Goal: Find specific page/section: Find specific page/section

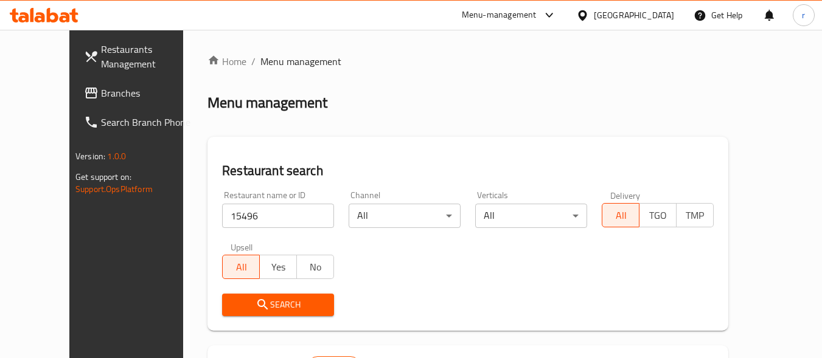
click at [101, 96] on span "Branches" at bounding box center [149, 93] width 96 height 15
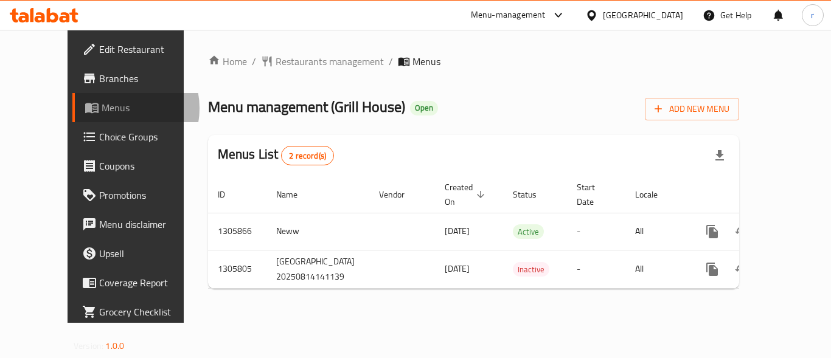
click at [102, 108] on span "Menus" at bounding box center [149, 107] width 95 height 15
click at [285, 71] on div "Home / Restaurants management / Menus Menu management ( Grill House ) Open Add …" at bounding box center [473, 176] width 531 height 244
click at [285, 65] on span "Restaurants management" at bounding box center [329, 61] width 108 height 15
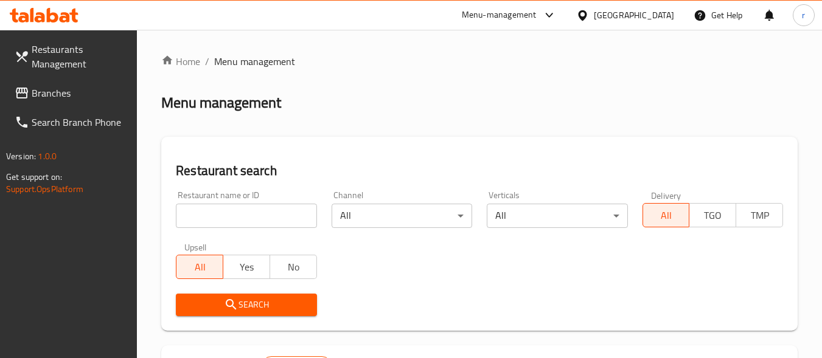
click at [240, 213] on input "search" at bounding box center [246, 216] width 140 height 24
paste input "774206"
type input "774206"
click at [258, 300] on span "Search" at bounding box center [245, 304] width 121 height 15
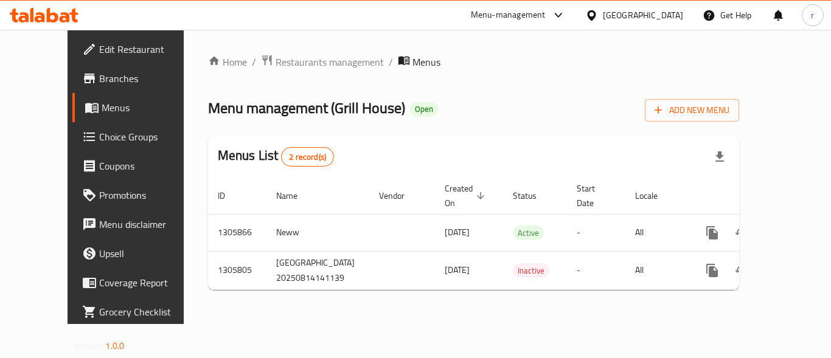
click at [102, 108] on span "Menus" at bounding box center [149, 107] width 95 height 15
click at [275, 58] on span "Restaurants management" at bounding box center [329, 62] width 108 height 15
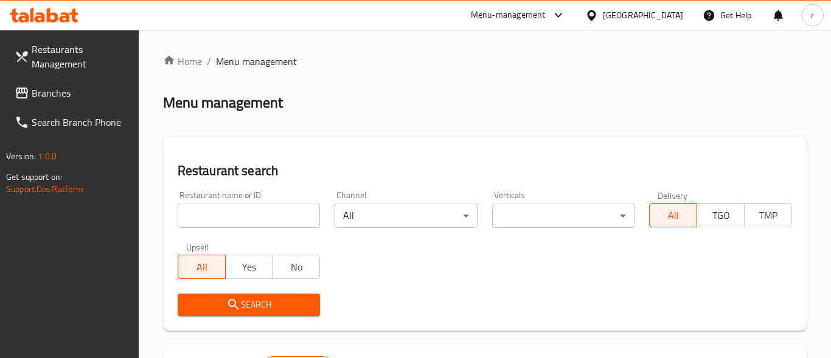
click at [263, 58] on span "Menu management" at bounding box center [256, 61] width 81 height 15
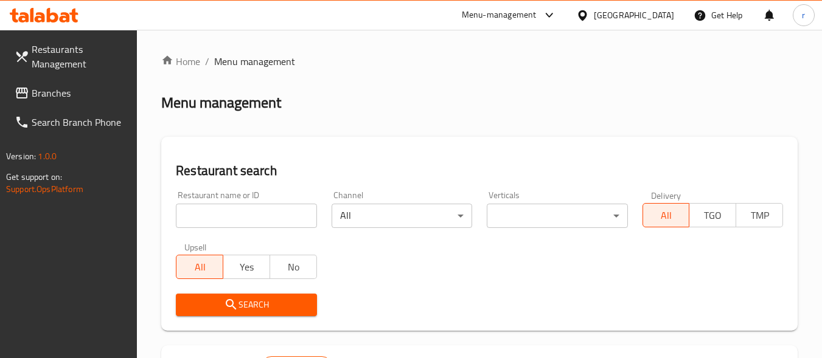
drag, startPoint x: 248, startPoint y: 207, endPoint x: 350, endPoint y: 165, distance: 110.5
click at [248, 207] on input "search" at bounding box center [246, 216] width 140 height 24
paste input "703880"
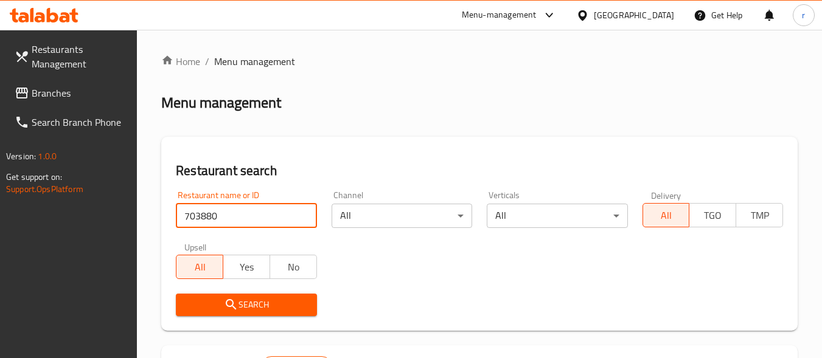
type input "703880"
click at [381, 146] on div "Restaurant search Restaurant name or ID 703880 Restaurant name or ID Channel Al…" at bounding box center [479, 234] width 636 height 194
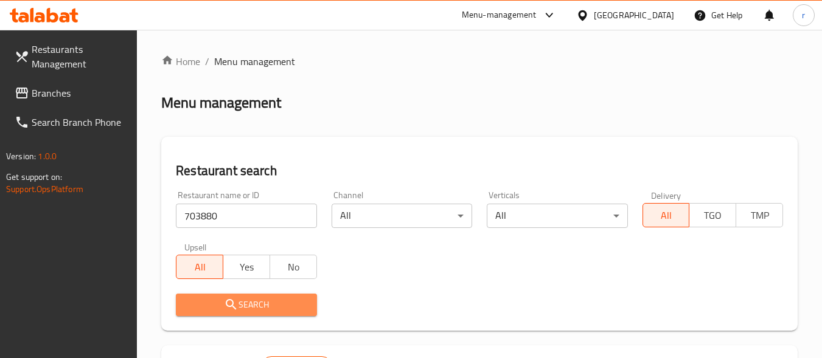
click at [239, 299] on span "Search" at bounding box center [245, 304] width 121 height 15
click at [239, 299] on div at bounding box center [411, 179] width 822 height 358
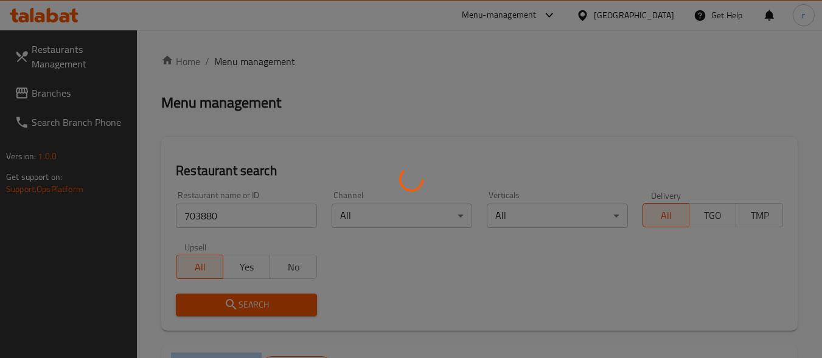
drag, startPoint x: 239, startPoint y: 299, endPoint x: 319, endPoint y: 264, distance: 87.7
click at [243, 300] on div at bounding box center [411, 179] width 822 height 358
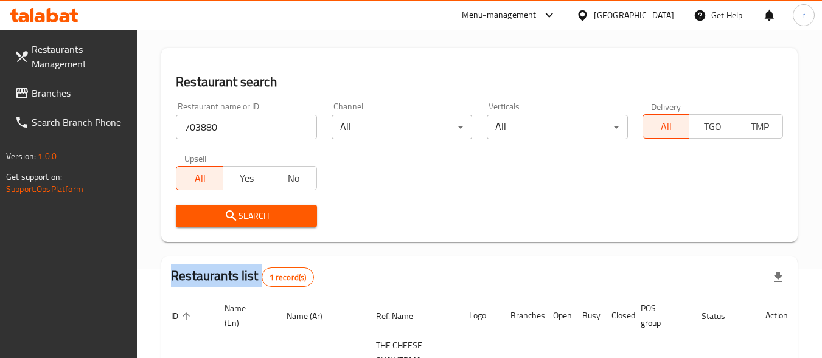
scroll to position [215, 0]
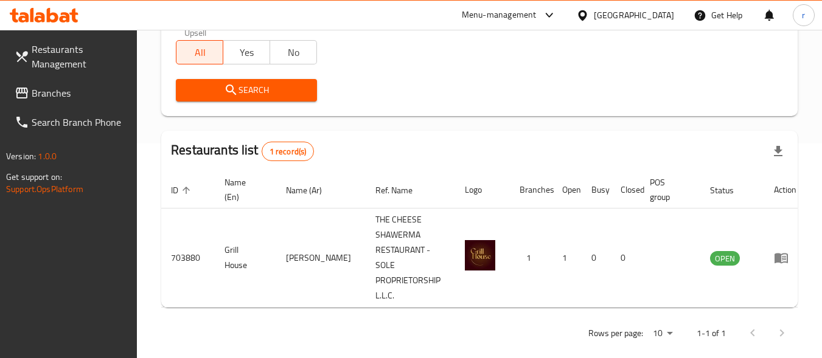
click at [651, 13] on div "[GEOGRAPHIC_DATA]" at bounding box center [634, 15] width 80 height 13
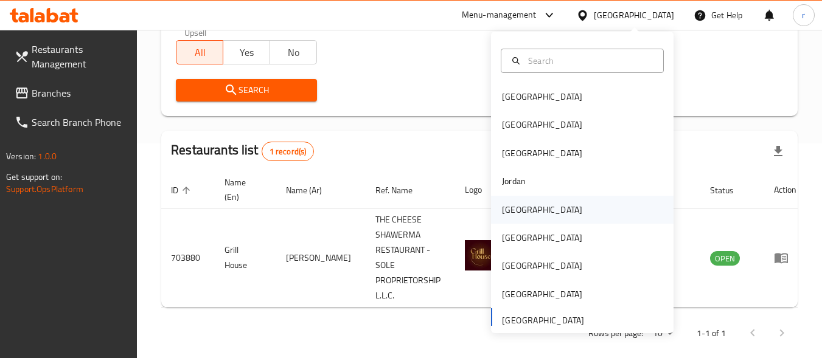
click at [509, 207] on div "[GEOGRAPHIC_DATA]" at bounding box center [542, 209] width 80 height 13
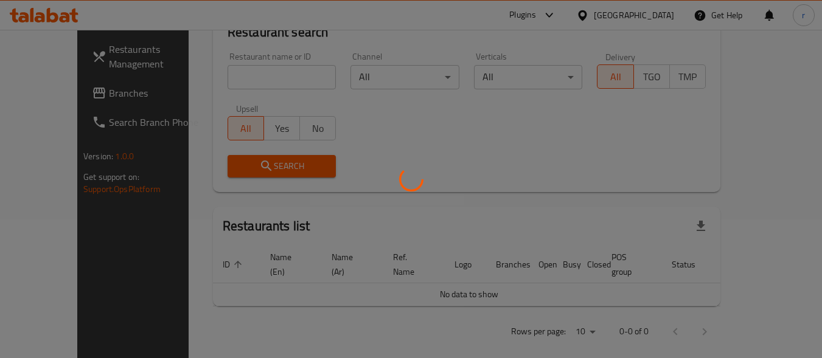
scroll to position [215, 0]
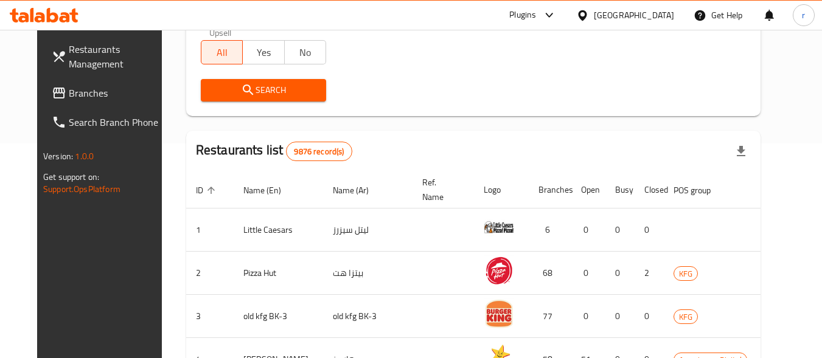
click at [69, 95] on span "Branches" at bounding box center [117, 93] width 96 height 15
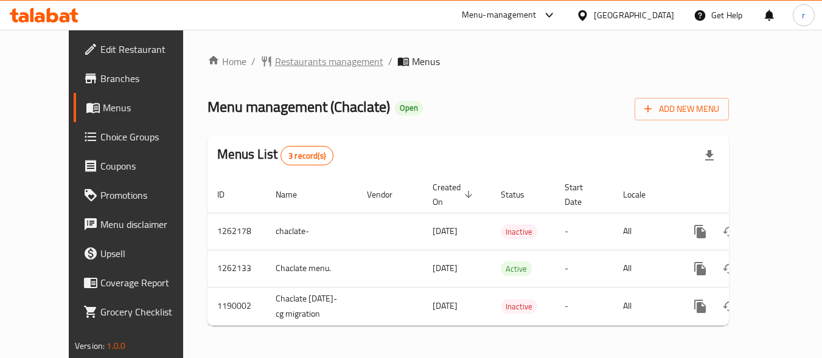
click at [275, 58] on span "Restaurants management" at bounding box center [329, 61] width 108 height 15
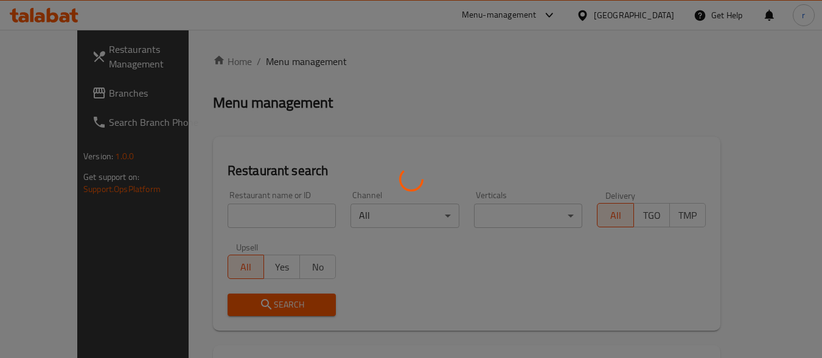
click at [238, 209] on div at bounding box center [411, 179] width 822 height 358
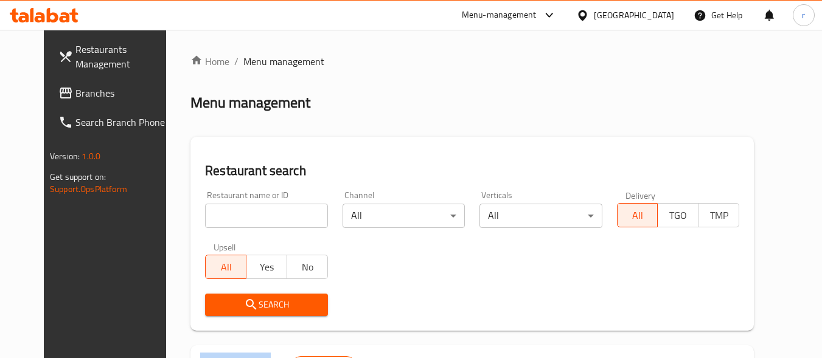
click at [238, 209] on div at bounding box center [411, 179] width 822 height 358
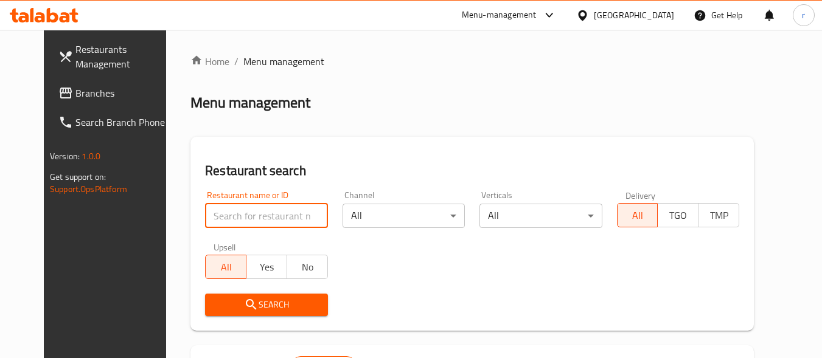
click at [238, 209] on input "search" at bounding box center [266, 216] width 122 height 24
paste input "5875"
type input "5875"
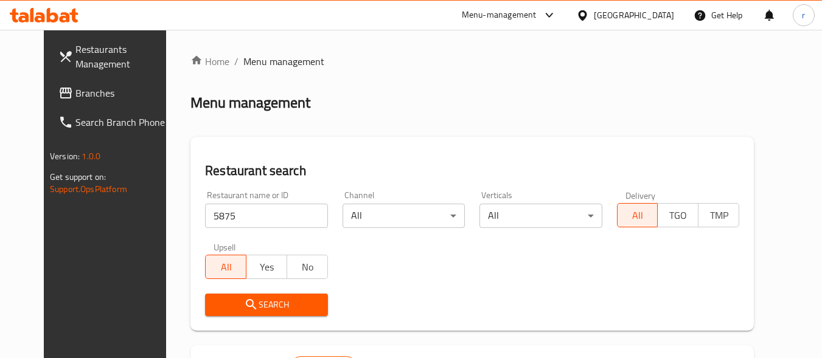
click at [215, 309] on span "Search" at bounding box center [266, 304] width 103 height 15
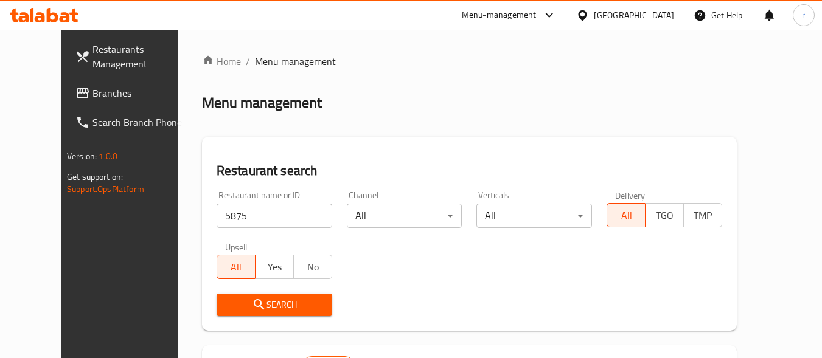
click at [665, 18] on div "[GEOGRAPHIC_DATA]" at bounding box center [634, 15] width 80 height 13
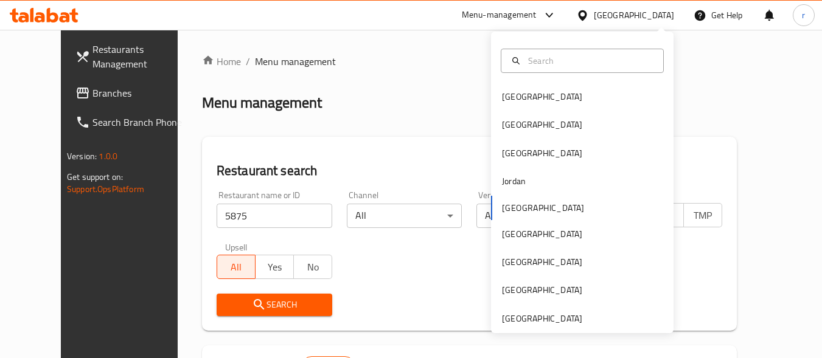
click at [72, 101] on link "Branches" at bounding box center [132, 92] width 133 height 29
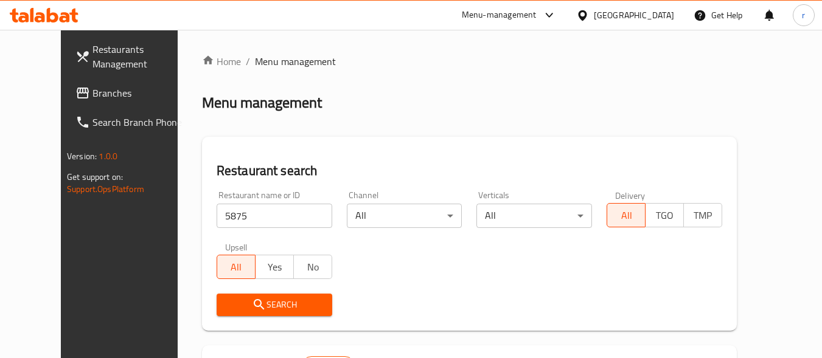
click at [92, 98] on span "Branches" at bounding box center [140, 93] width 96 height 15
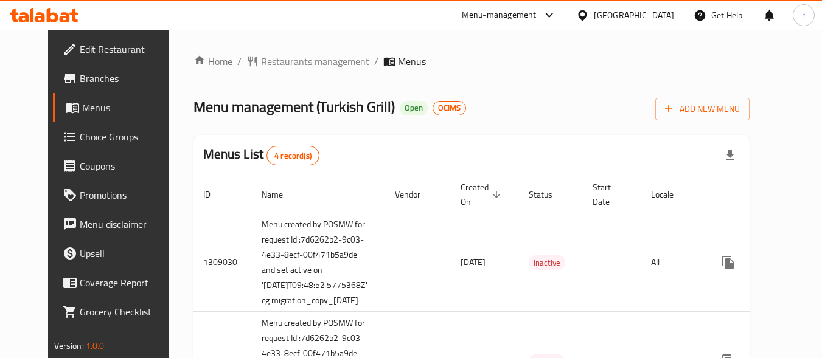
click at [261, 63] on span "Restaurants management" at bounding box center [315, 61] width 108 height 15
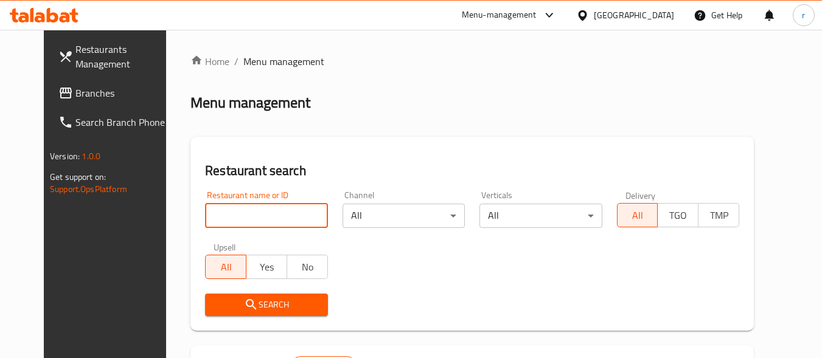
drag, startPoint x: 248, startPoint y: 218, endPoint x: 277, endPoint y: 204, distance: 32.9
click at [248, 218] on input "search" at bounding box center [266, 216] width 122 height 24
paste input "172"
type input "172"
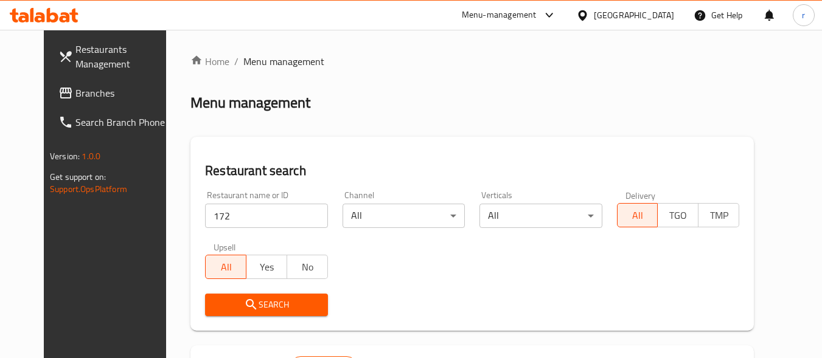
click at [292, 310] on span "Search" at bounding box center [266, 304] width 103 height 15
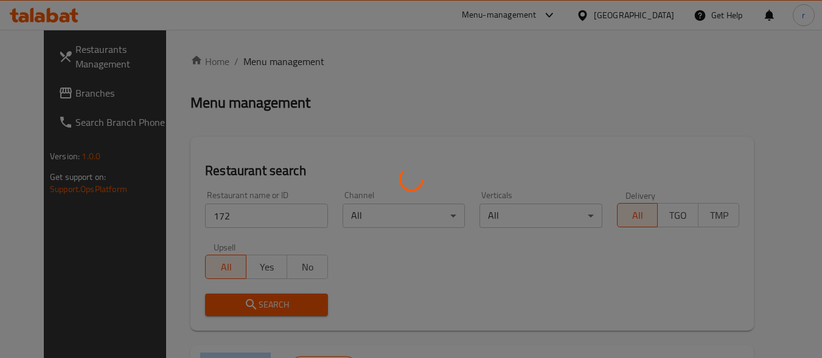
click at [292, 310] on div at bounding box center [411, 179] width 822 height 358
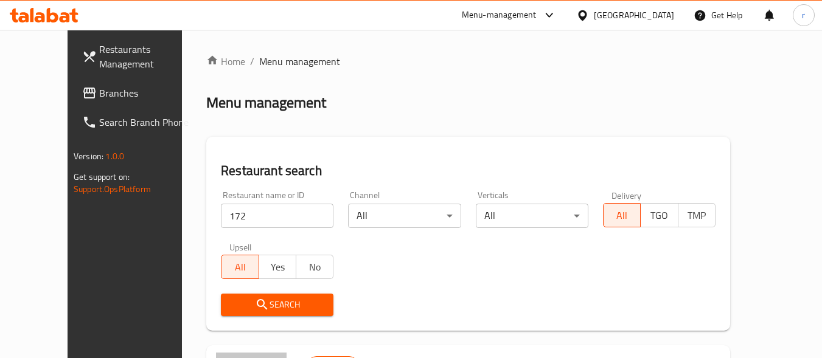
scroll to position [154, 0]
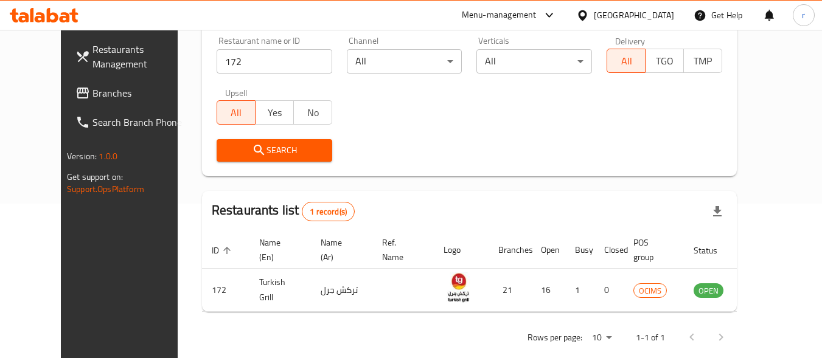
click at [406, 134] on div "Search" at bounding box center [469, 150] width 520 height 37
click at [425, 161] on div "Search" at bounding box center [469, 150] width 520 height 37
click at [92, 94] on span "Branches" at bounding box center [140, 93] width 96 height 15
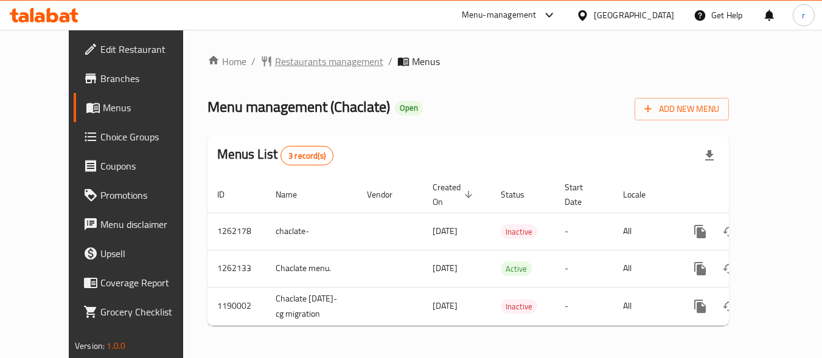
click at [275, 66] on span "Restaurants management" at bounding box center [329, 61] width 108 height 15
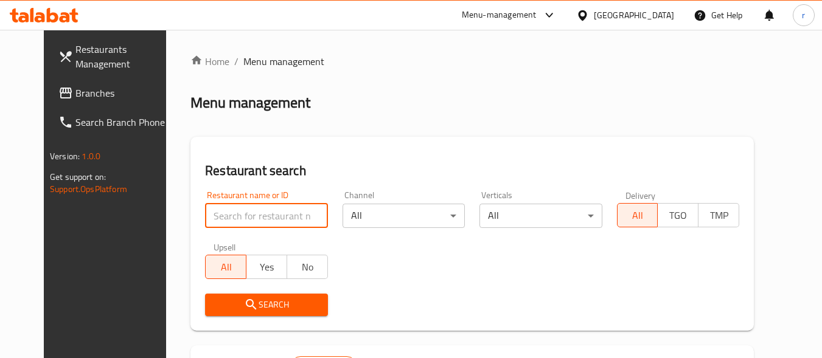
click at [205, 218] on input "search" at bounding box center [266, 216] width 122 height 24
paste input "5875"
type input "5875"
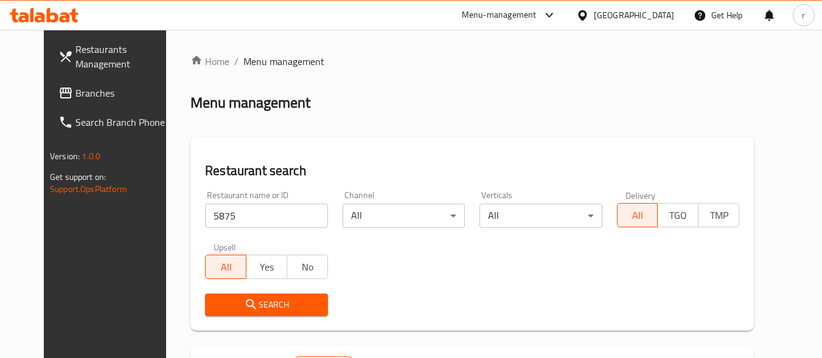
click at [237, 313] on button "Search" at bounding box center [266, 305] width 122 height 23
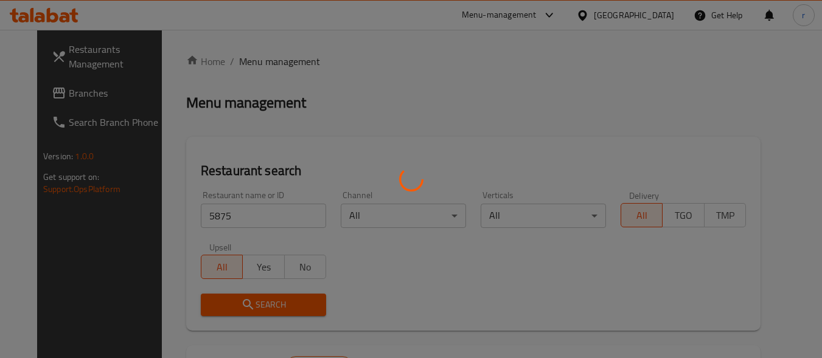
scroll to position [174, 0]
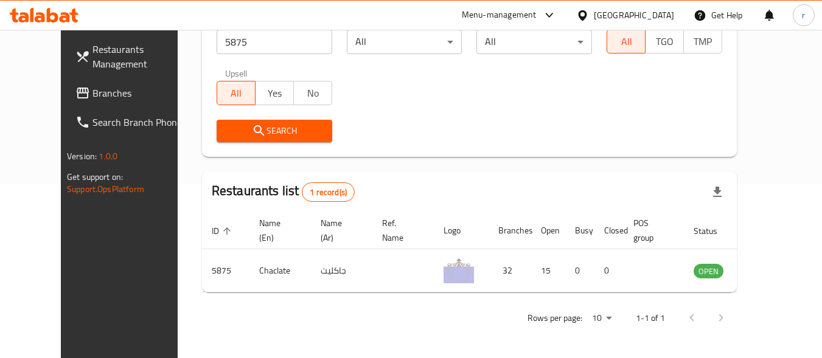
click at [673, 12] on div "[GEOGRAPHIC_DATA]" at bounding box center [634, 15] width 80 height 13
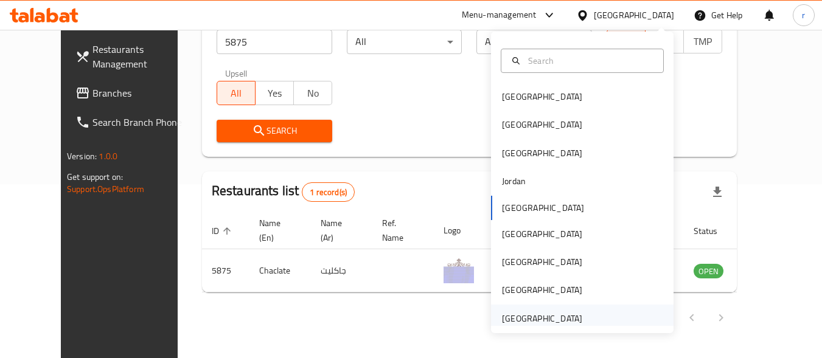
click at [524, 321] on div "[GEOGRAPHIC_DATA]" at bounding box center [542, 318] width 80 height 13
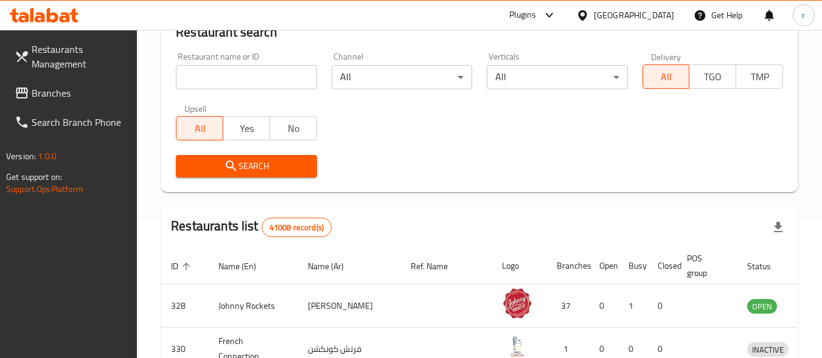
scroll to position [174, 0]
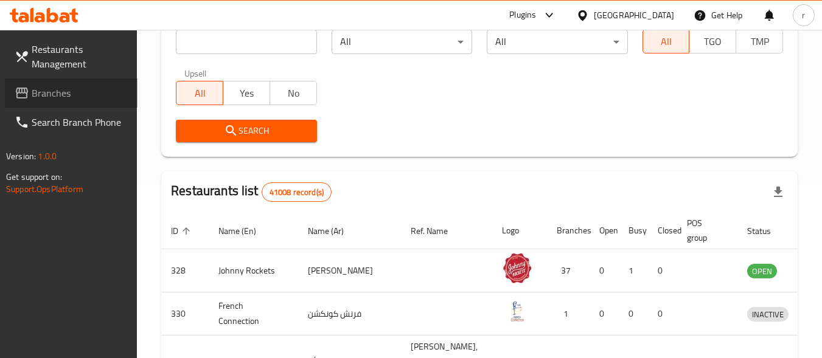
click at [59, 95] on span "Branches" at bounding box center [80, 93] width 96 height 15
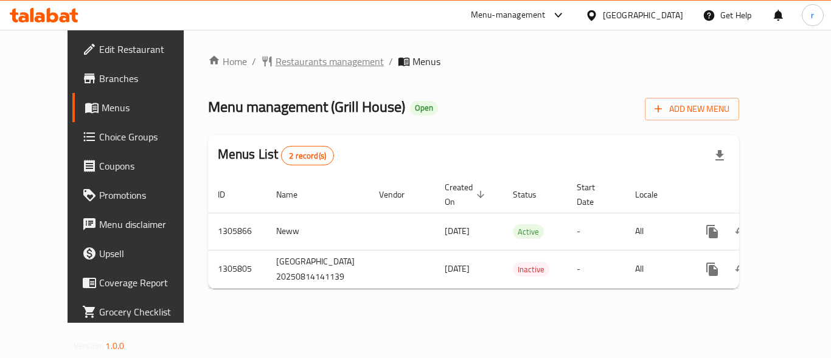
click at [275, 68] on span "Restaurants management" at bounding box center [329, 61] width 108 height 15
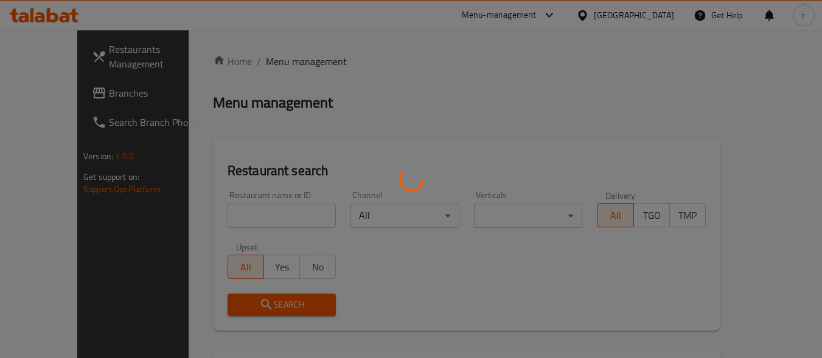
click at [227, 214] on div at bounding box center [411, 179] width 822 height 358
click at [224, 210] on div at bounding box center [411, 179] width 822 height 358
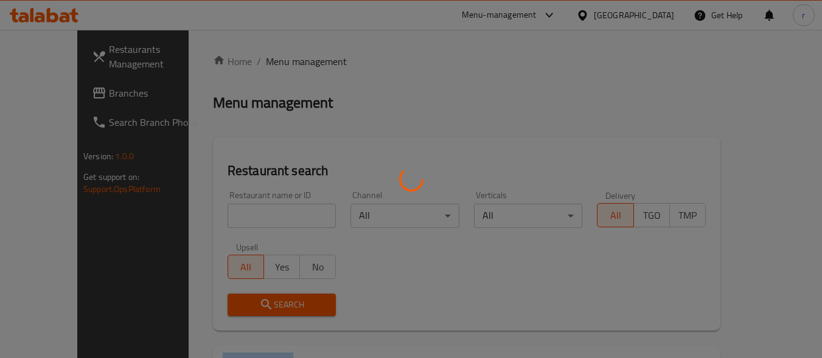
click at [224, 210] on div at bounding box center [411, 179] width 822 height 358
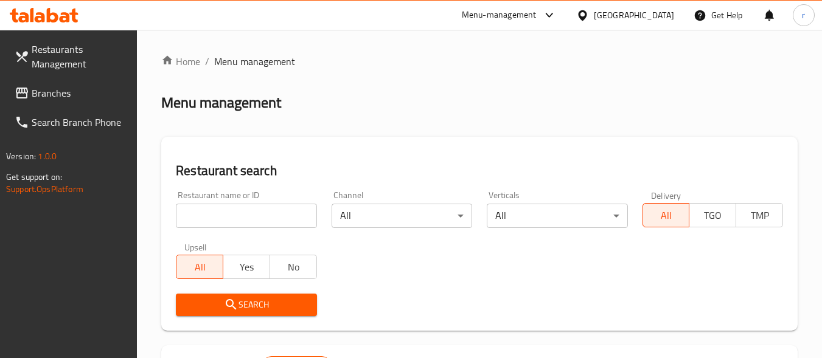
drag, startPoint x: 347, startPoint y: 164, endPoint x: 271, endPoint y: 218, distance: 92.8
click at [347, 165] on h2 "Restaurant search" at bounding box center [479, 171] width 607 height 18
click at [271, 218] on input "search" at bounding box center [246, 216] width 140 height 24
paste input "703880"
type input "703880"
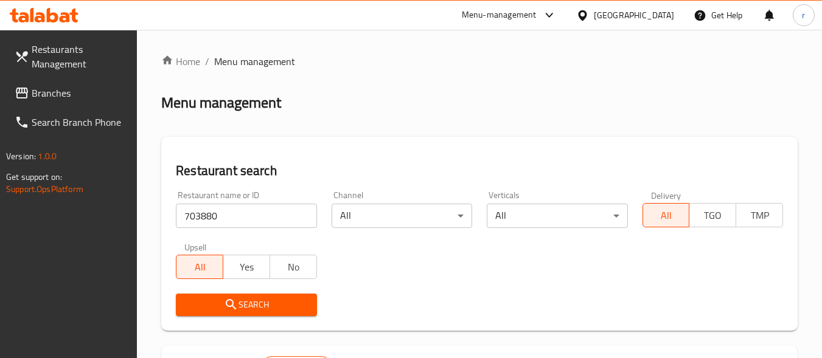
click at [217, 310] on span "Search" at bounding box center [245, 304] width 121 height 15
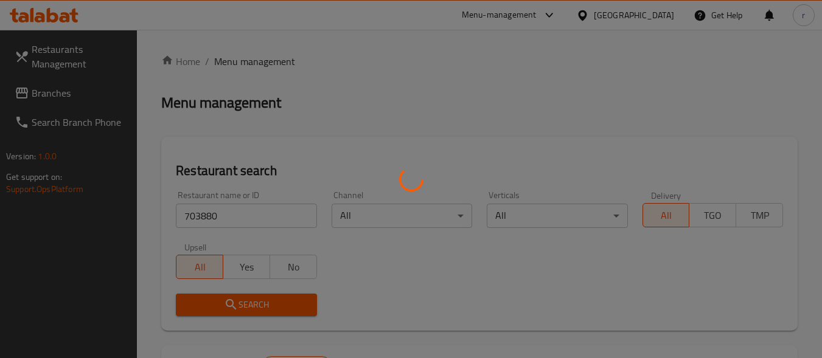
scroll to position [182, 0]
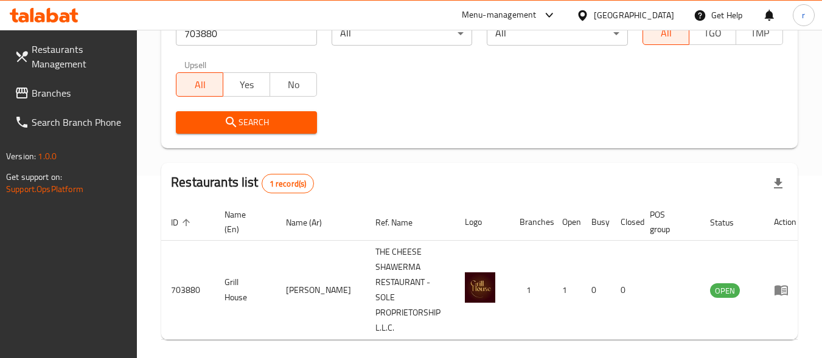
click at [657, 13] on div "[GEOGRAPHIC_DATA]" at bounding box center [634, 15] width 80 height 13
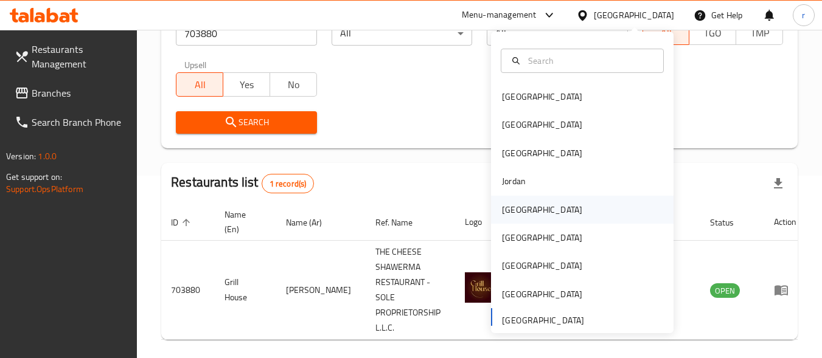
click at [547, 217] on div "[GEOGRAPHIC_DATA]" at bounding box center [582, 210] width 182 height 28
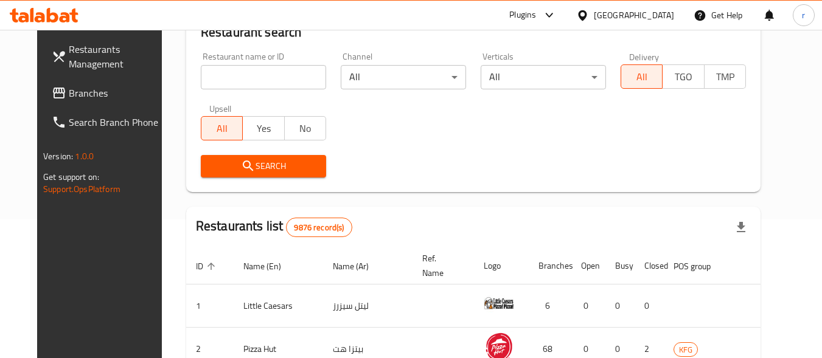
scroll to position [182, 0]
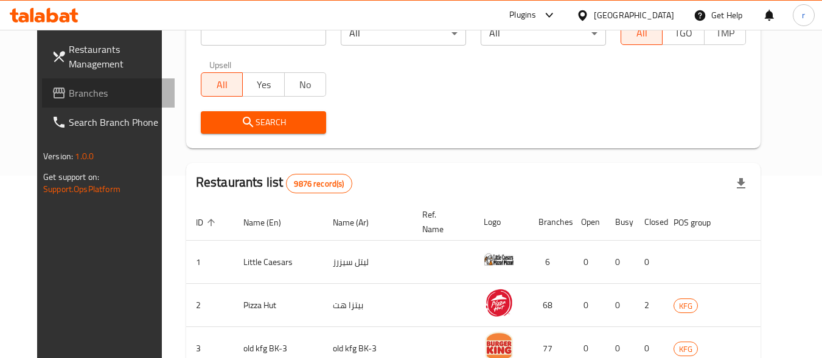
click at [73, 89] on span "Branches" at bounding box center [117, 93] width 96 height 15
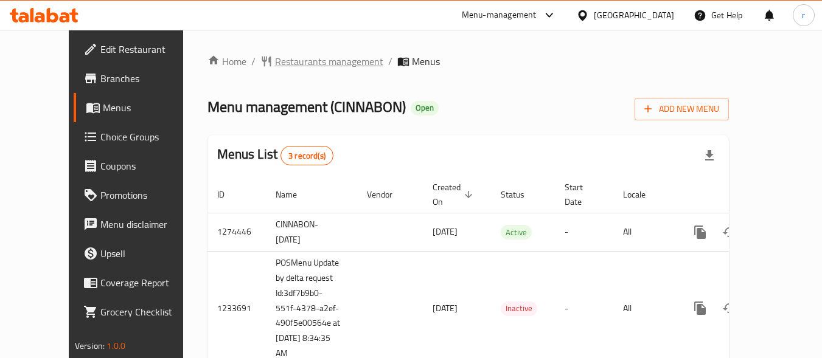
click at [275, 61] on span "Restaurants management" at bounding box center [329, 61] width 108 height 15
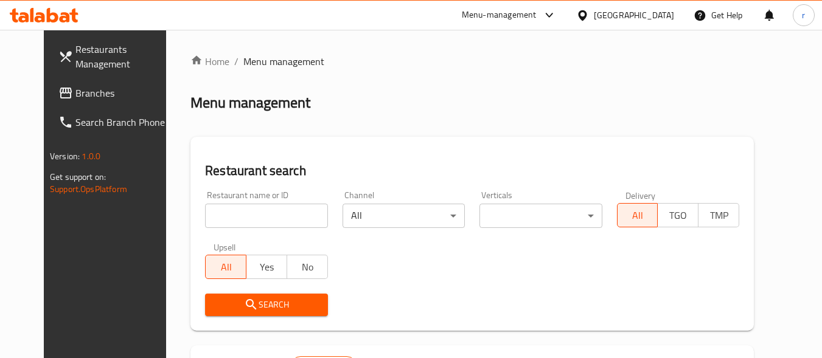
click at [205, 210] on input "search" at bounding box center [266, 216] width 122 height 24
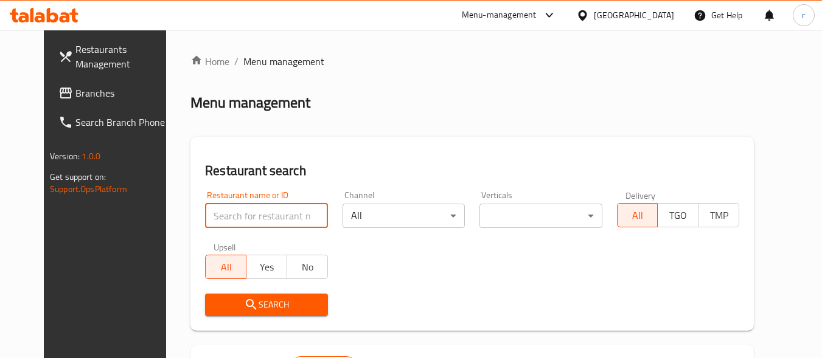
paste input "119"
type input "119"
click at [407, 144] on div "Restaurant search Restaurant name or ID 119 Restaurant name or ID Channel All ​…" at bounding box center [471, 234] width 563 height 194
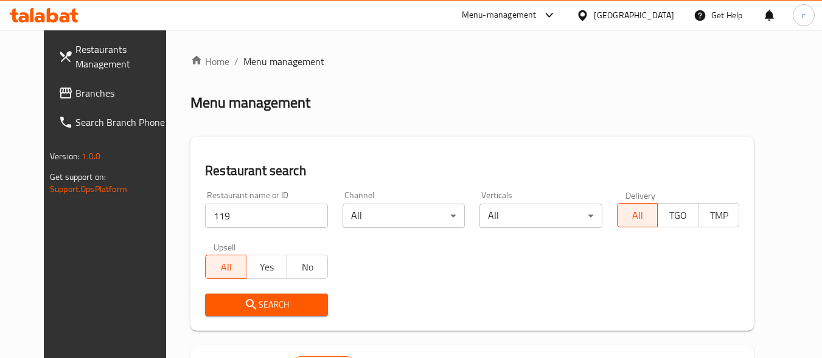
click at [280, 302] on span "Search" at bounding box center [266, 304] width 103 height 15
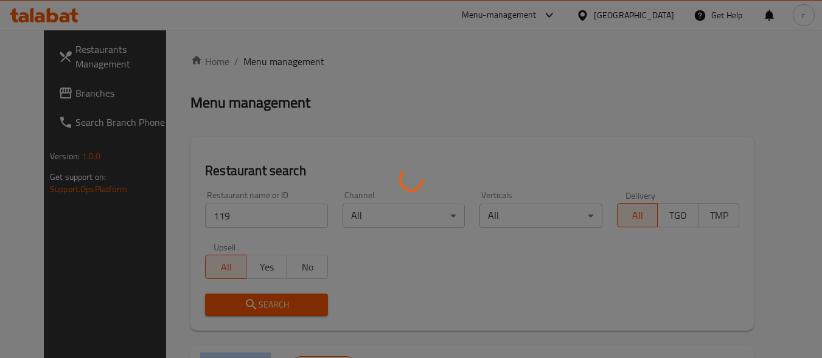
click at [280, 302] on div at bounding box center [411, 179] width 822 height 358
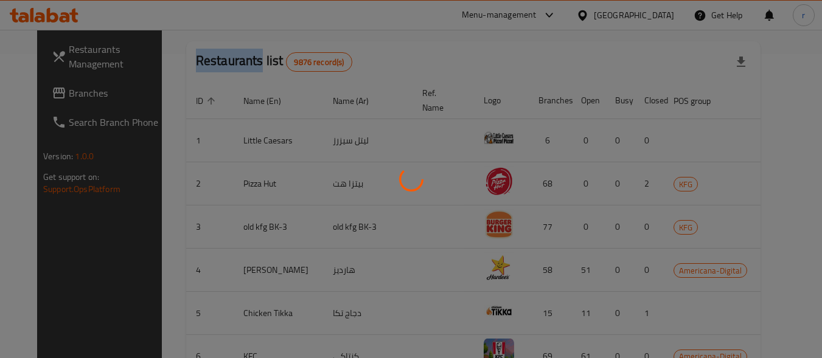
scroll to position [174, 0]
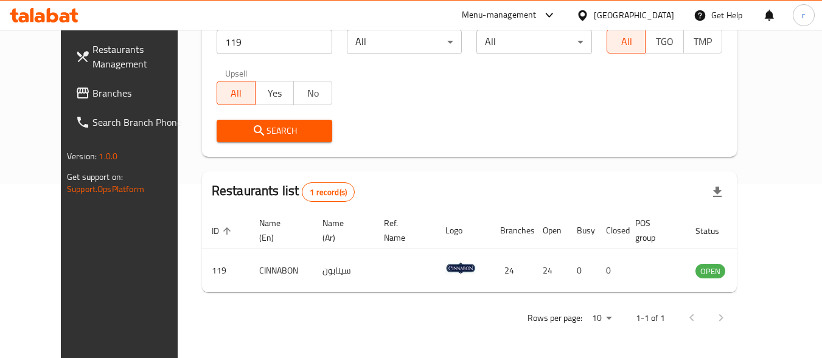
drag, startPoint x: 657, startPoint y: 9, endPoint x: 666, endPoint y: 24, distance: 17.7
click at [657, 9] on div "Kuwait" at bounding box center [634, 15] width 80 height 13
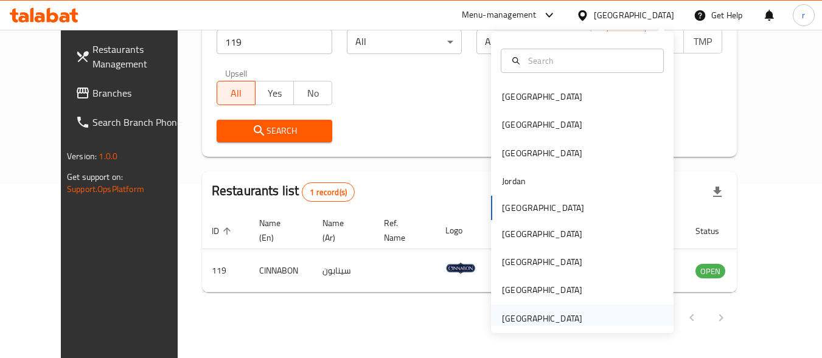
click at [528, 310] on div "United Arab Emirates" at bounding box center [542, 319] width 100 height 28
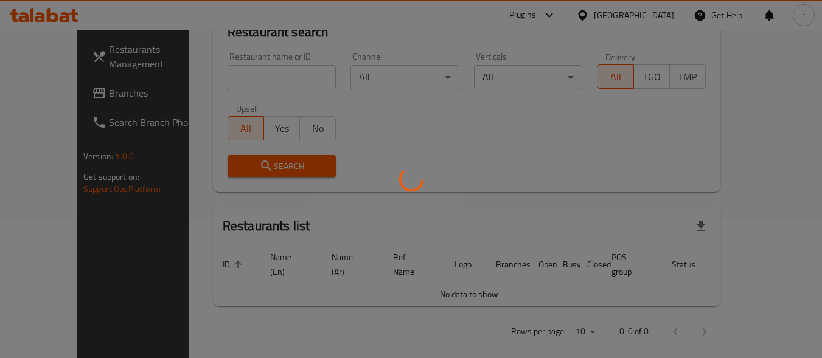
scroll to position [174, 0]
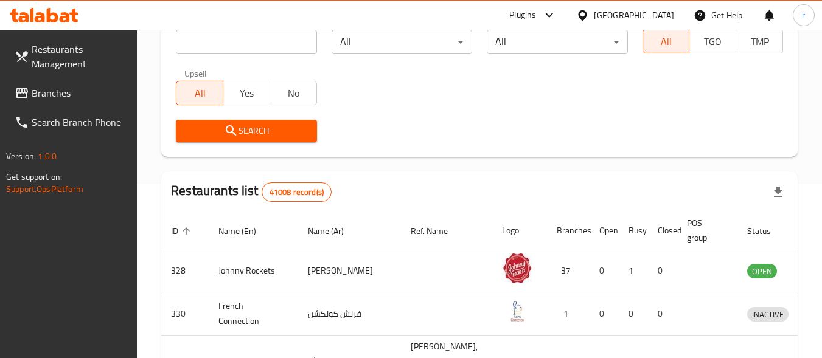
click at [72, 95] on span "Branches" at bounding box center [80, 93] width 96 height 15
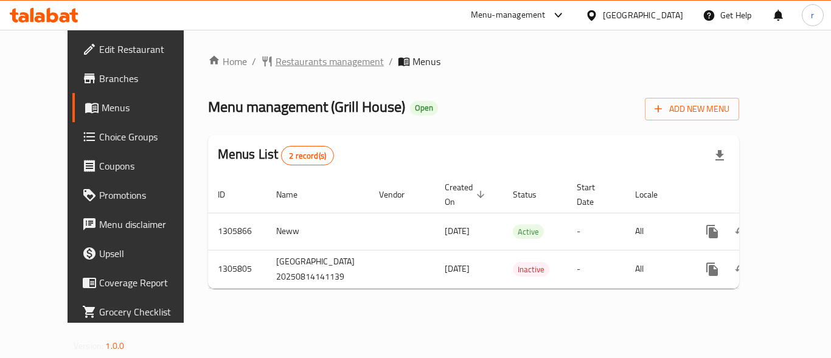
click at [275, 64] on span "Restaurants management" at bounding box center [329, 61] width 108 height 15
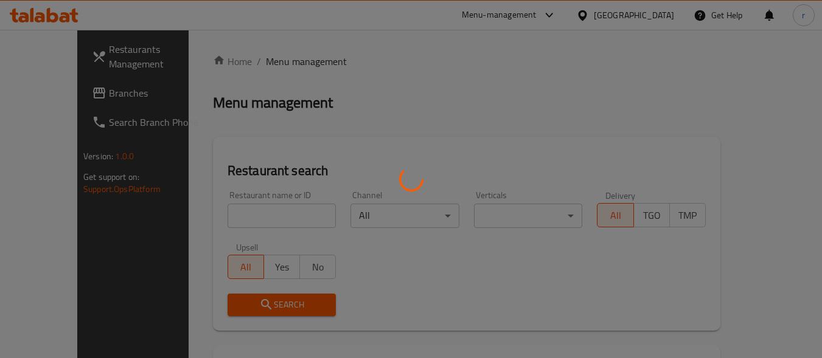
click at [233, 213] on div at bounding box center [411, 179] width 822 height 358
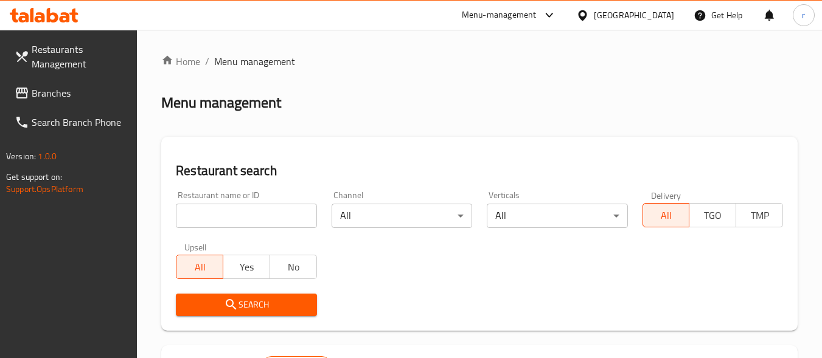
click at [218, 215] on input "search" at bounding box center [246, 216] width 140 height 24
drag, startPoint x: 212, startPoint y: 217, endPoint x: 217, endPoint y: 256, distance: 39.8
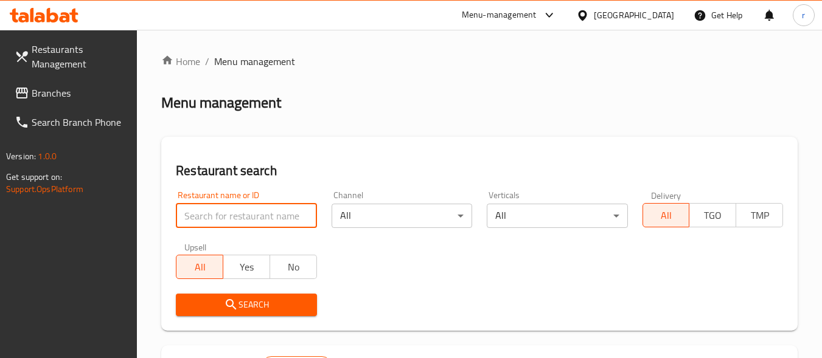
click at [212, 217] on input "search" at bounding box center [246, 216] width 140 height 24
paste input "703880"
type input "703880"
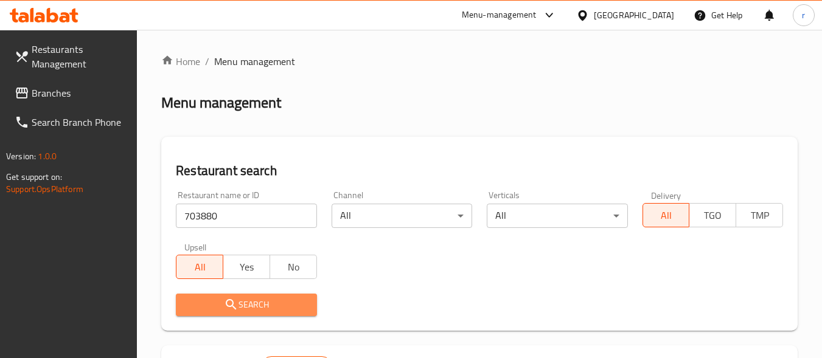
drag, startPoint x: 217, startPoint y: 304, endPoint x: 208, endPoint y: 303, distance: 9.1
click at [217, 305] on span "Search" at bounding box center [245, 304] width 121 height 15
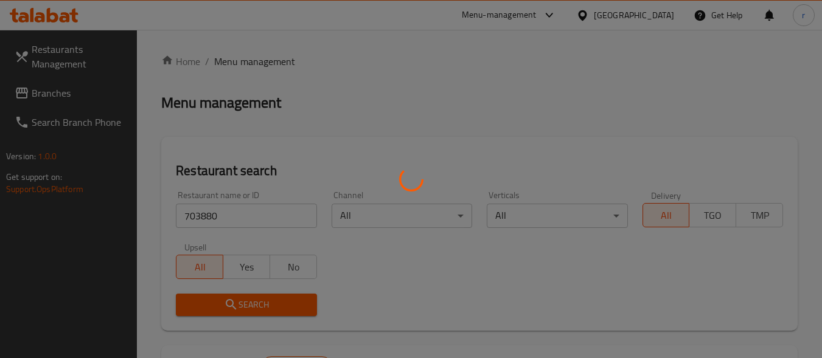
click at [266, 303] on div at bounding box center [411, 179] width 822 height 358
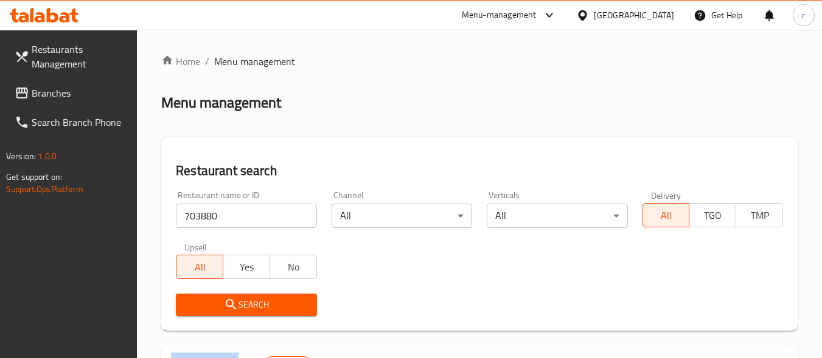
drag, startPoint x: 266, startPoint y: 303, endPoint x: 282, endPoint y: 282, distance: 25.7
click at [266, 303] on div "Home / Menu management Menu management Restaurant search Restaurant name or ID …" at bounding box center [479, 309] width 636 height 510
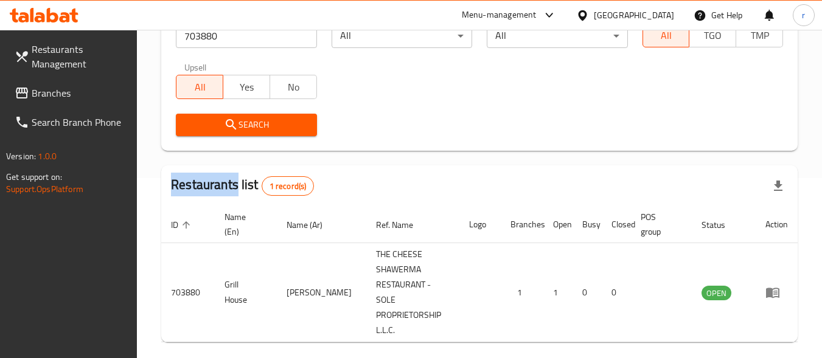
scroll to position [182, 0]
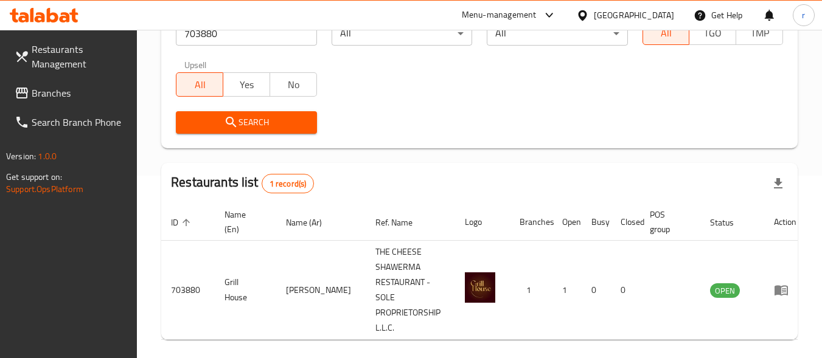
click at [647, 10] on div "[GEOGRAPHIC_DATA]" at bounding box center [634, 15] width 80 height 13
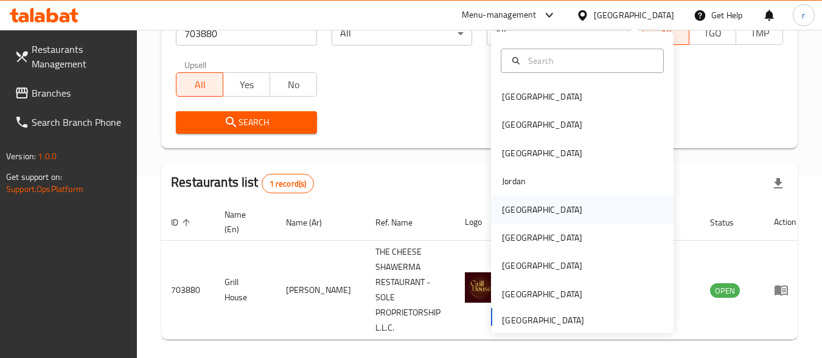
click at [507, 209] on div "[GEOGRAPHIC_DATA]" at bounding box center [542, 209] width 80 height 13
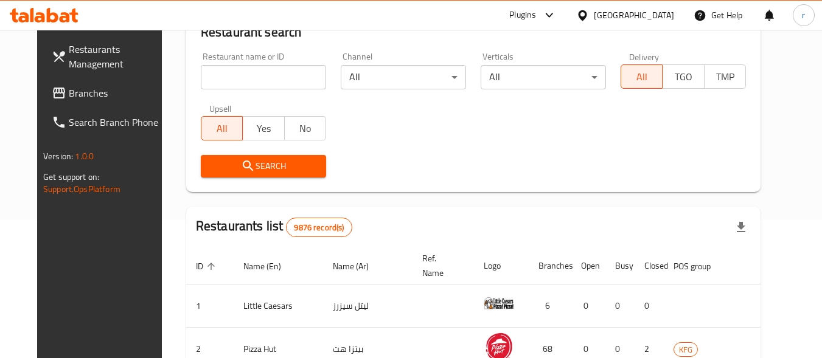
scroll to position [182, 0]
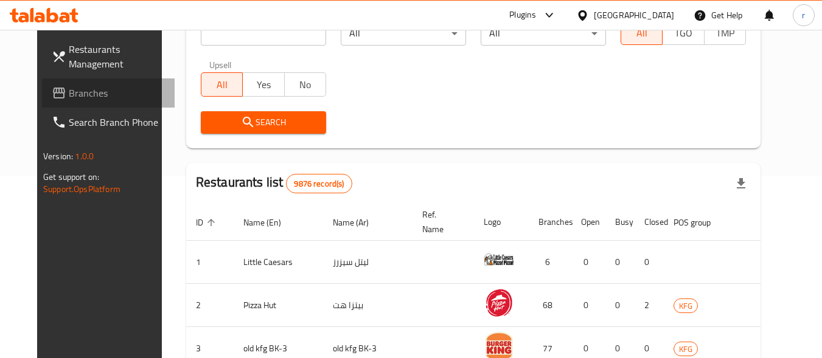
click at [81, 89] on span "Branches" at bounding box center [117, 93] width 96 height 15
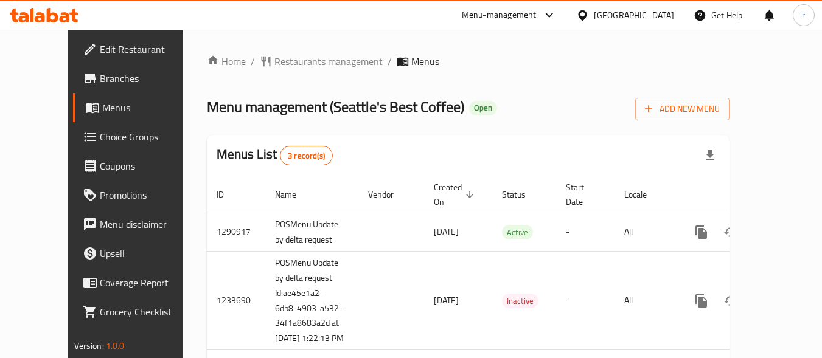
click at [274, 66] on span "Restaurants management" at bounding box center [328, 61] width 108 height 15
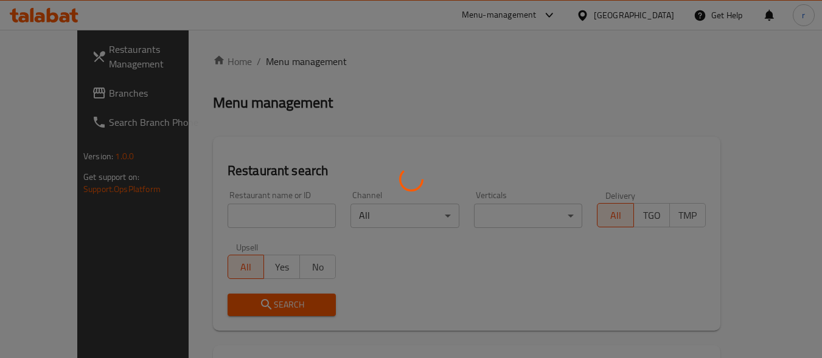
click at [264, 208] on div at bounding box center [411, 179] width 822 height 358
click at [255, 208] on div at bounding box center [411, 179] width 822 height 358
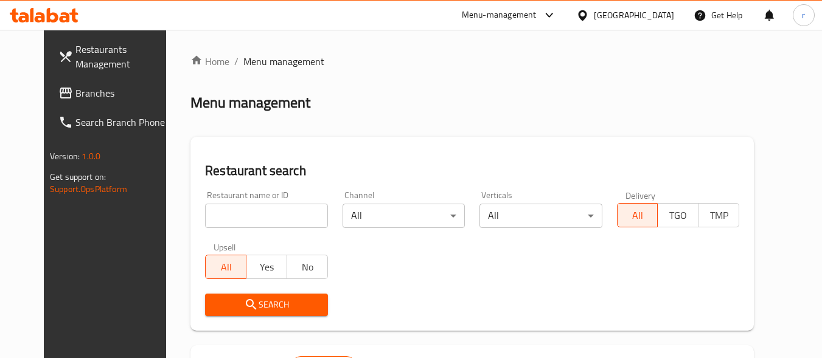
click at [280, 207] on input "search" at bounding box center [266, 216] width 122 height 24
paste input "644956"
type input "644956"
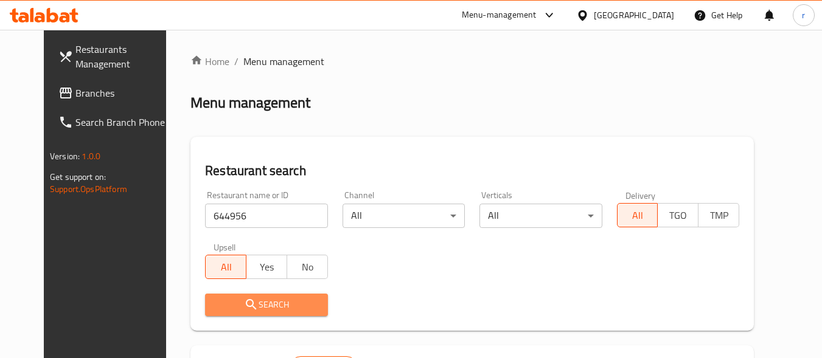
click at [278, 302] on span "Search" at bounding box center [266, 304] width 103 height 15
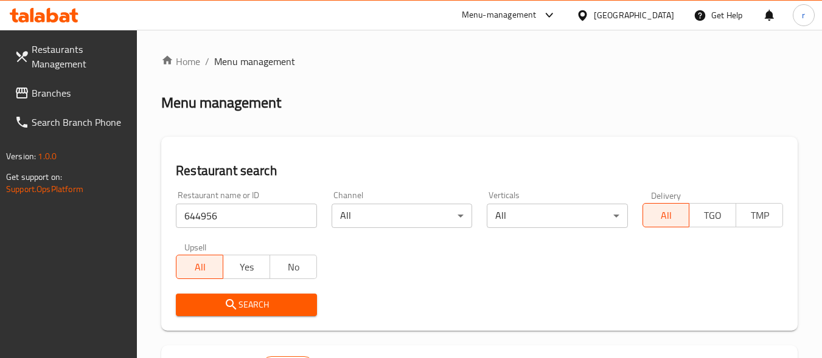
click at [589, 13] on icon at bounding box center [582, 15] width 13 height 13
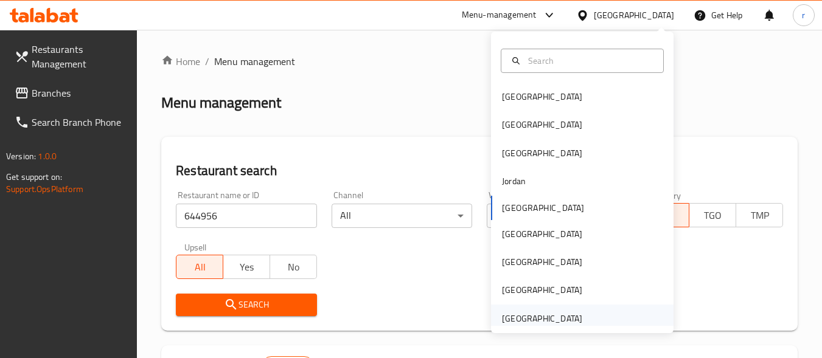
click at [534, 319] on div "[GEOGRAPHIC_DATA]" at bounding box center [542, 318] width 80 height 13
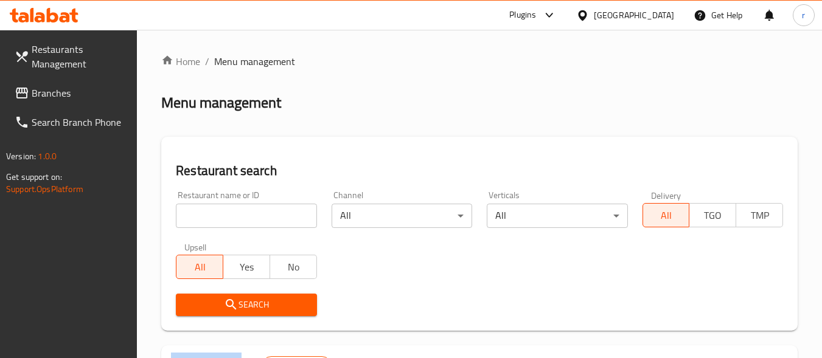
click at [50, 89] on span "Branches" at bounding box center [80, 93] width 96 height 15
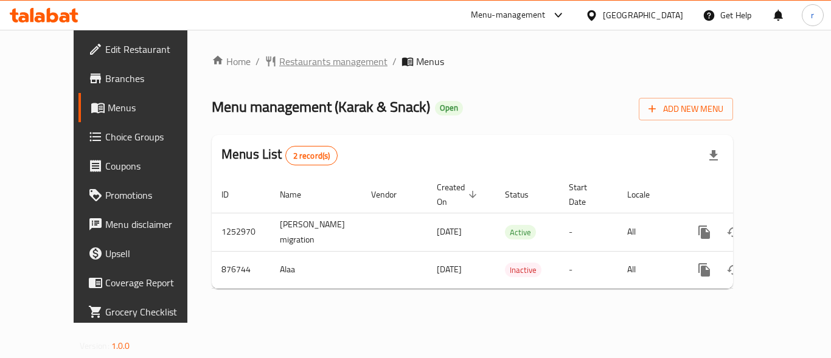
click at [279, 61] on span "Restaurants management" at bounding box center [333, 61] width 108 height 15
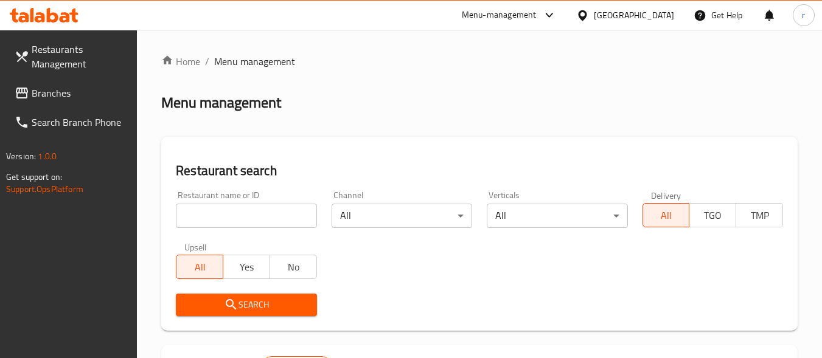
click at [223, 215] on input "search" at bounding box center [246, 216] width 140 height 24
paste input "657531"
type input "657531"
click at [267, 298] on span "Search" at bounding box center [245, 304] width 121 height 15
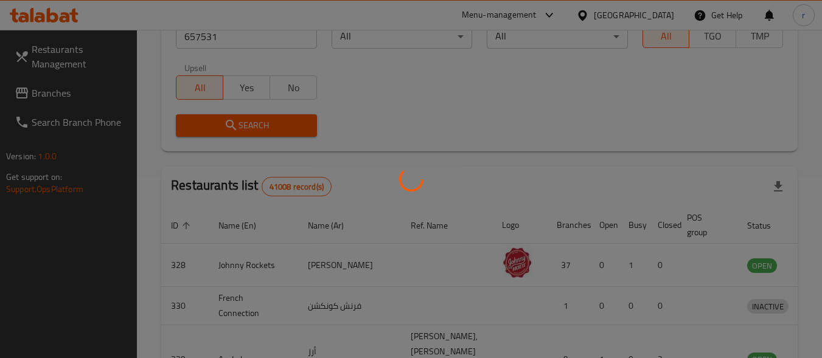
scroll to position [182, 0]
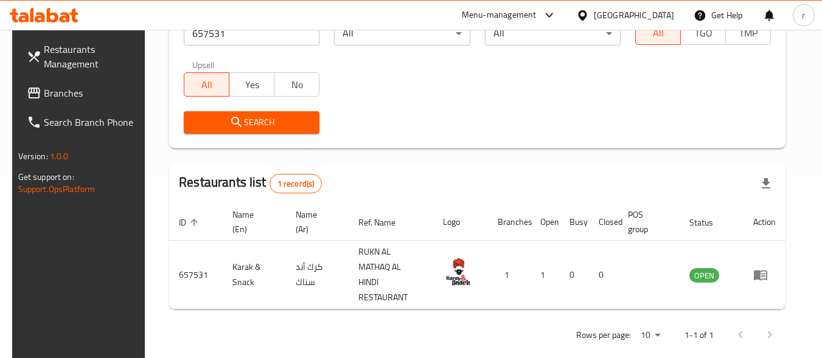
click at [613, 19] on div "United Arab Emirates" at bounding box center [634, 15] width 80 height 13
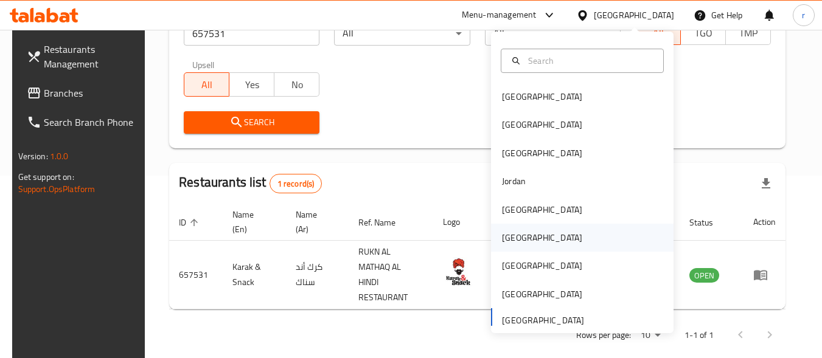
click at [508, 243] on div "Oman" at bounding box center [542, 237] width 80 height 13
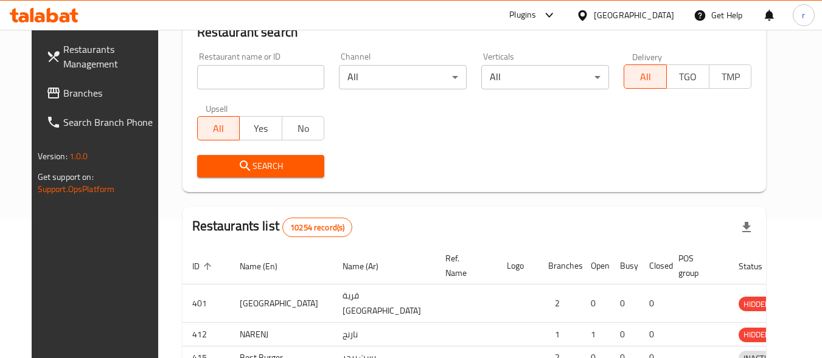
scroll to position [182, 0]
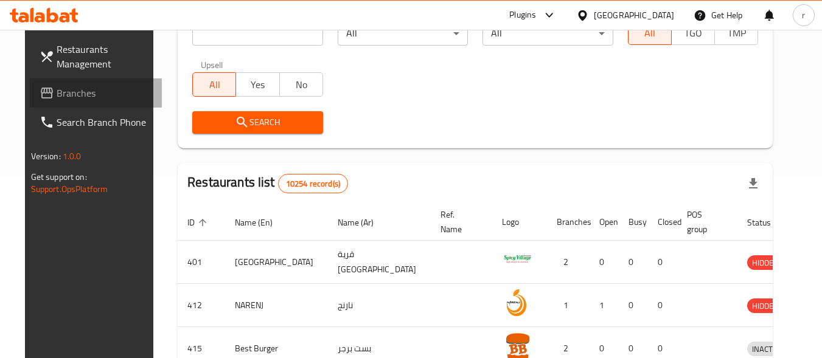
click at [72, 88] on span "Branches" at bounding box center [105, 93] width 96 height 15
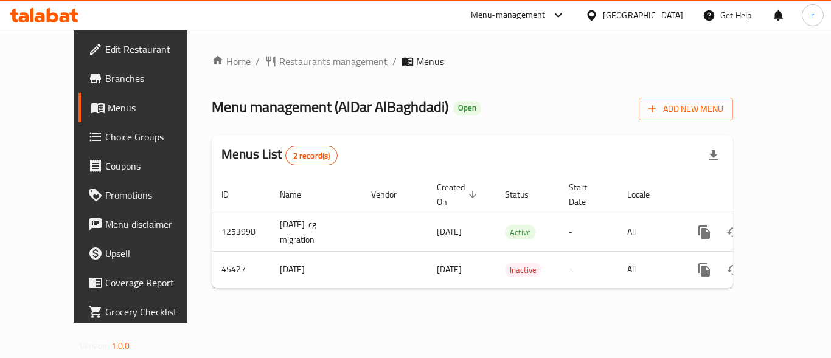
click at [309, 58] on span "Restaurants management" at bounding box center [333, 61] width 108 height 15
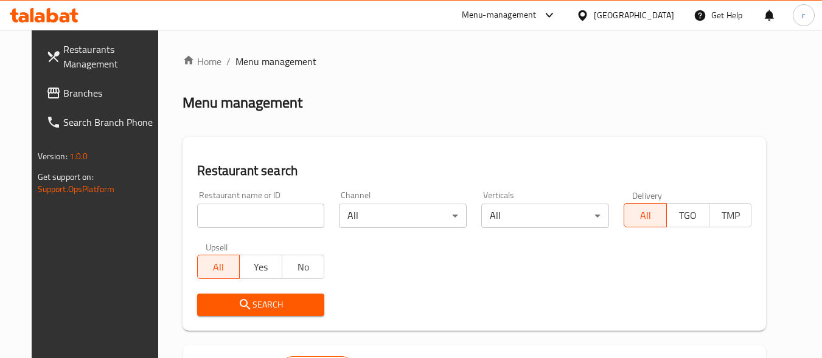
click at [197, 219] on input "search" at bounding box center [261, 216] width 128 height 24
paste input "23129"
type input "23129"
click at [223, 305] on span "Search" at bounding box center [261, 304] width 108 height 15
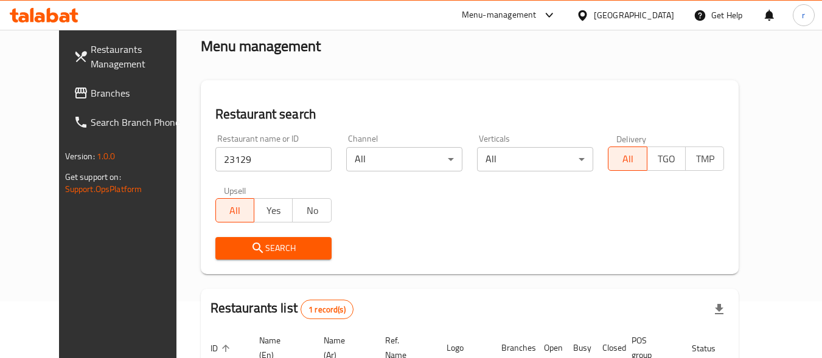
scroll to position [169, 0]
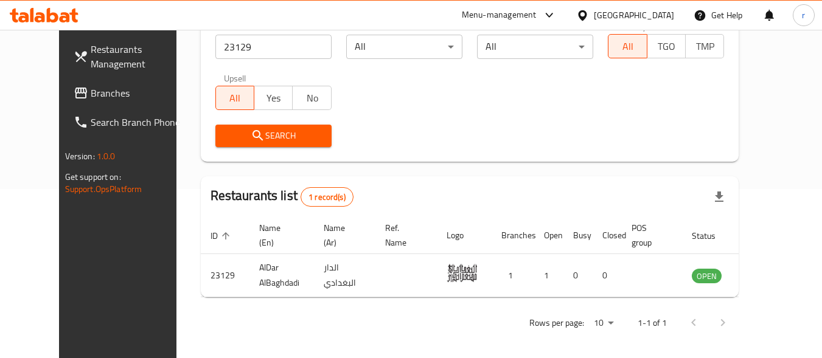
click at [656, 9] on div "Oman" at bounding box center [634, 15] width 80 height 13
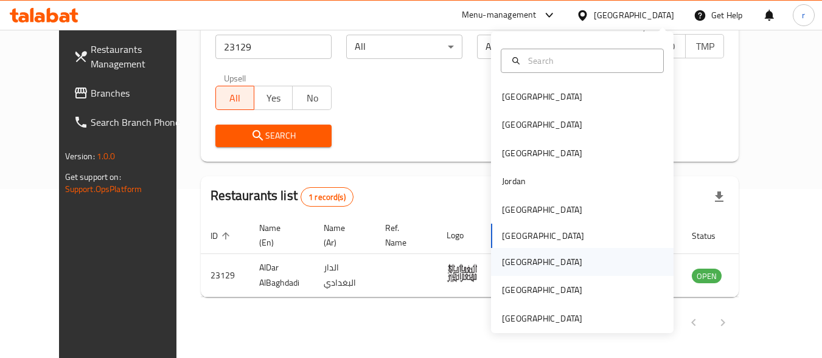
click at [518, 261] on div "[GEOGRAPHIC_DATA]" at bounding box center [542, 262] width 100 height 28
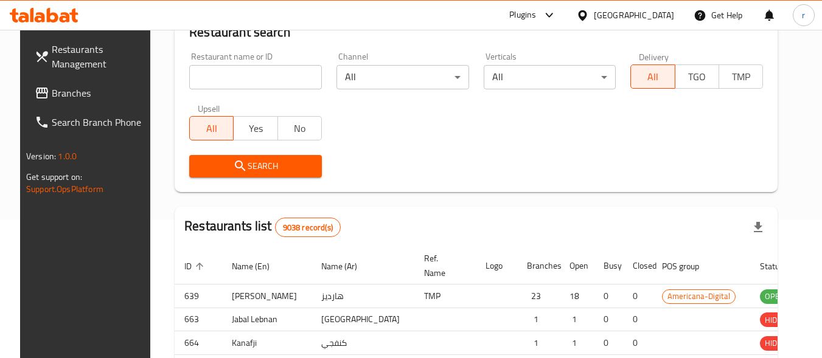
scroll to position [169, 0]
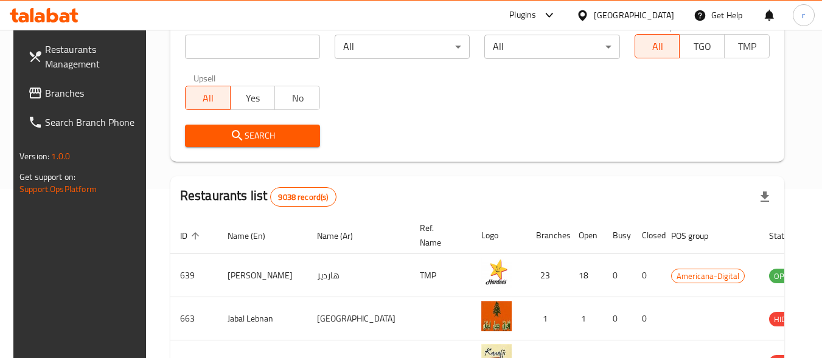
click at [46, 92] on span "Branches" at bounding box center [93, 93] width 96 height 15
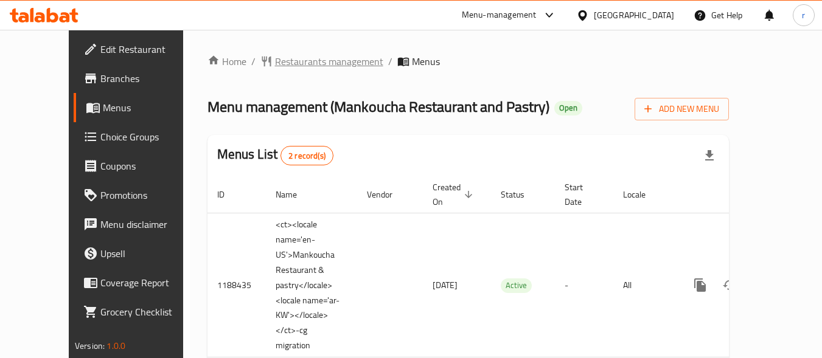
click at [275, 54] on span "Restaurants management" at bounding box center [329, 61] width 108 height 15
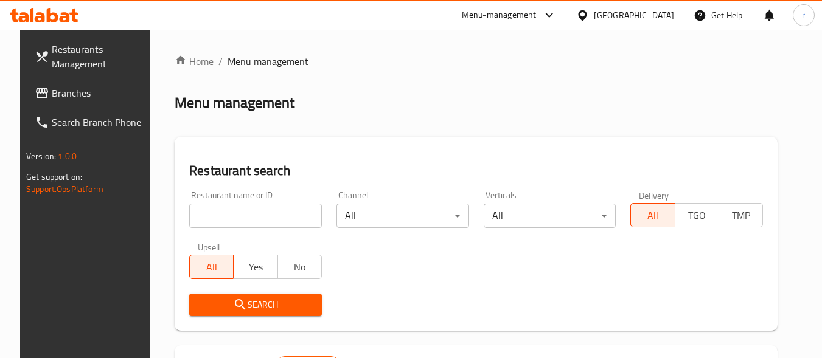
click at [226, 212] on div at bounding box center [411, 179] width 822 height 358
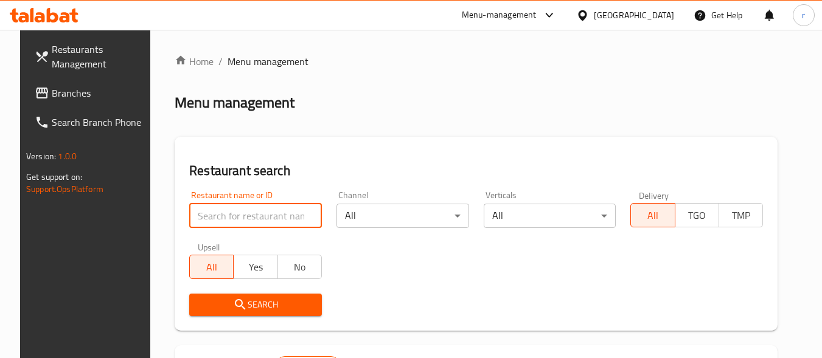
click at [226, 212] on input "search" at bounding box center [255, 216] width 133 height 24
paste input "17201"
type input "17201"
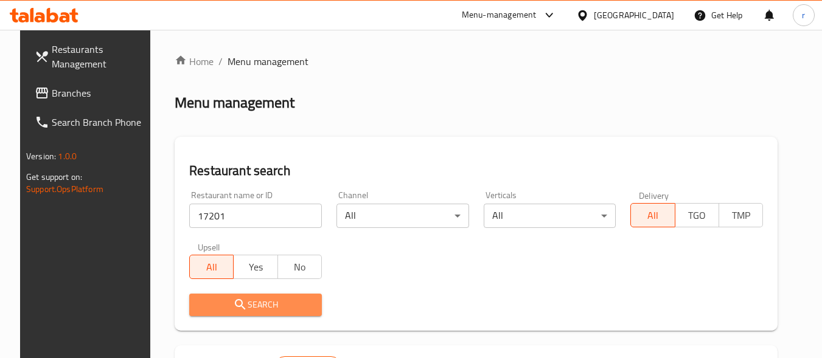
click at [220, 303] on span "Search" at bounding box center [255, 304] width 113 height 15
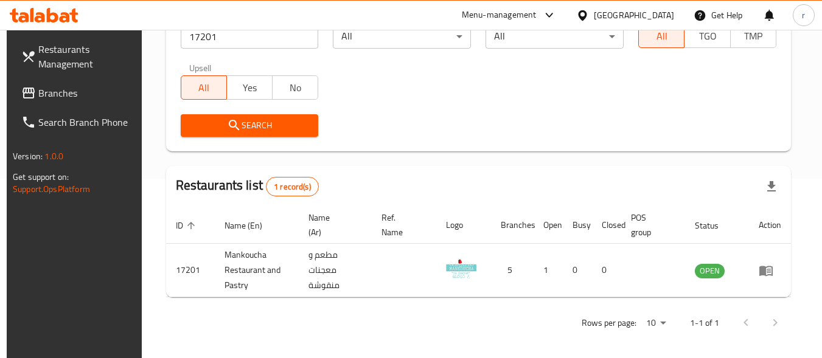
scroll to position [184, 0]
